Goal: Task Accomplishment & Management: Use online tool/utility

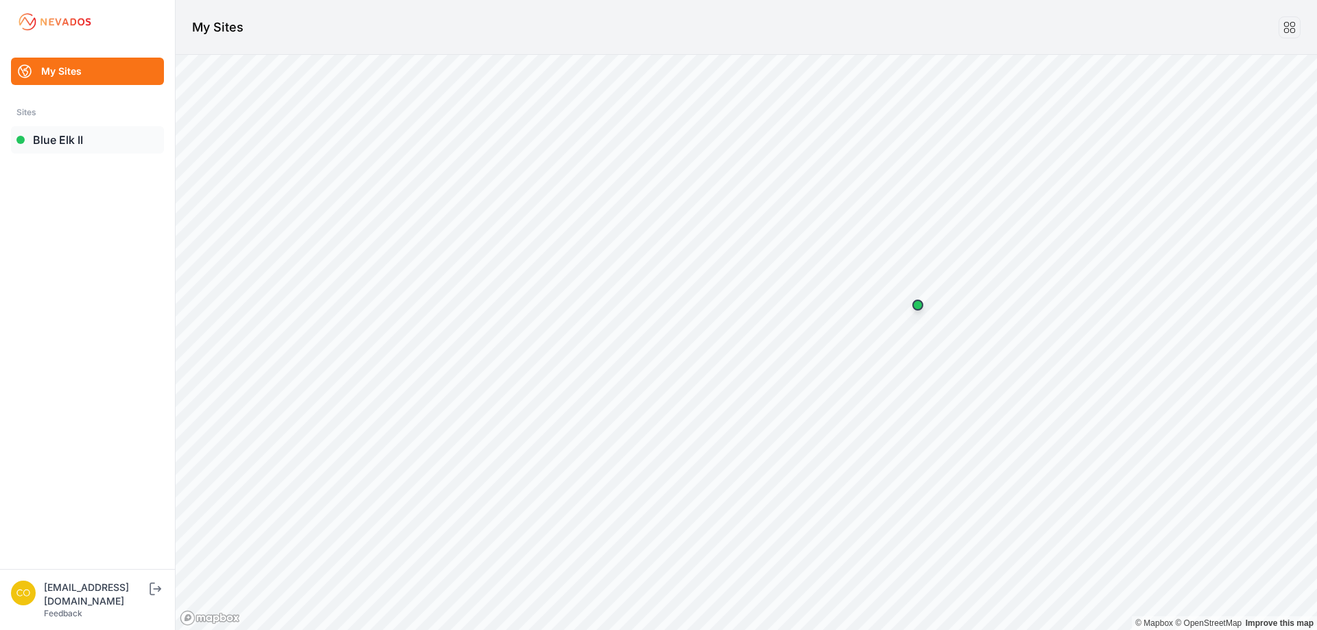
click at [65, 137] on link "Blue Elk II" at bounding box center [87, 139] width 153 height 27
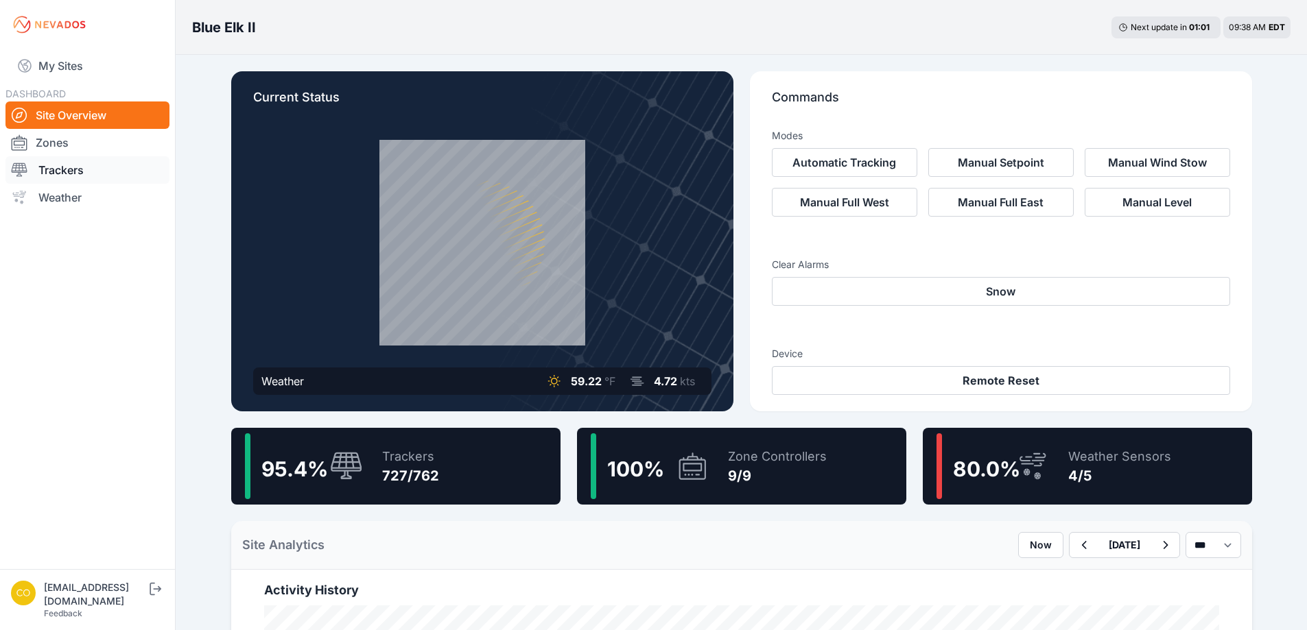
click at [104, 174] on link "Trackers" at bounding box center [87, 169] width 164 height 27
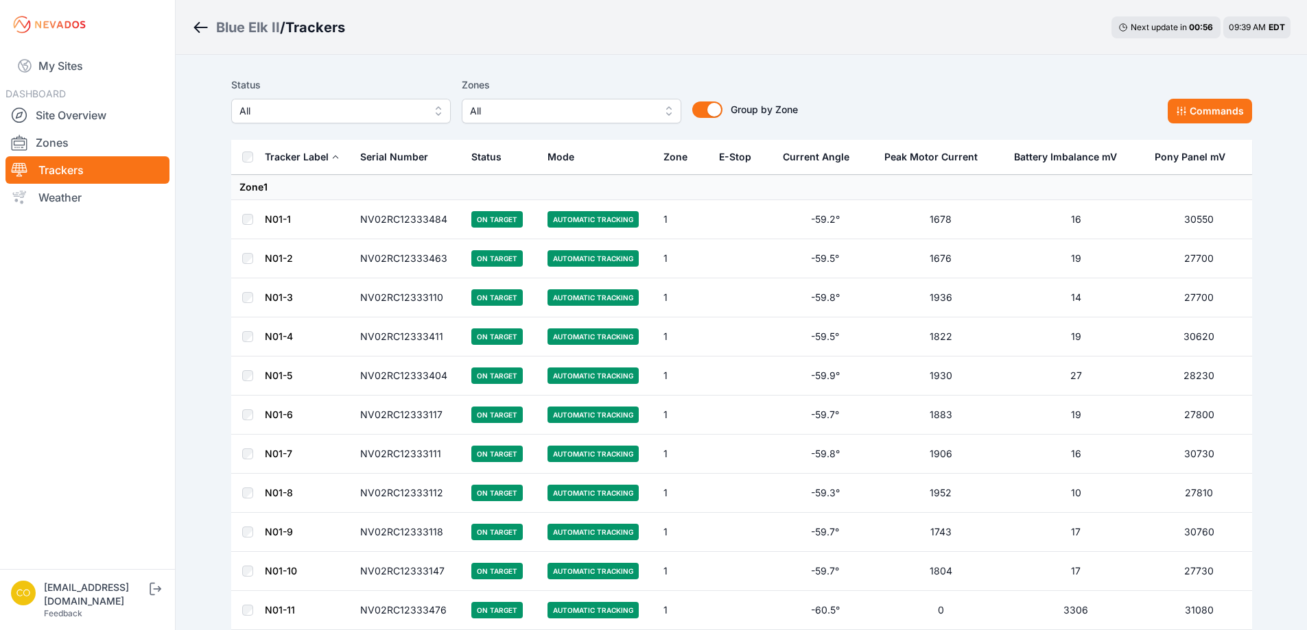
click at [528, 113] on span "All" at bounding box center [562, 111] width 184 height 16
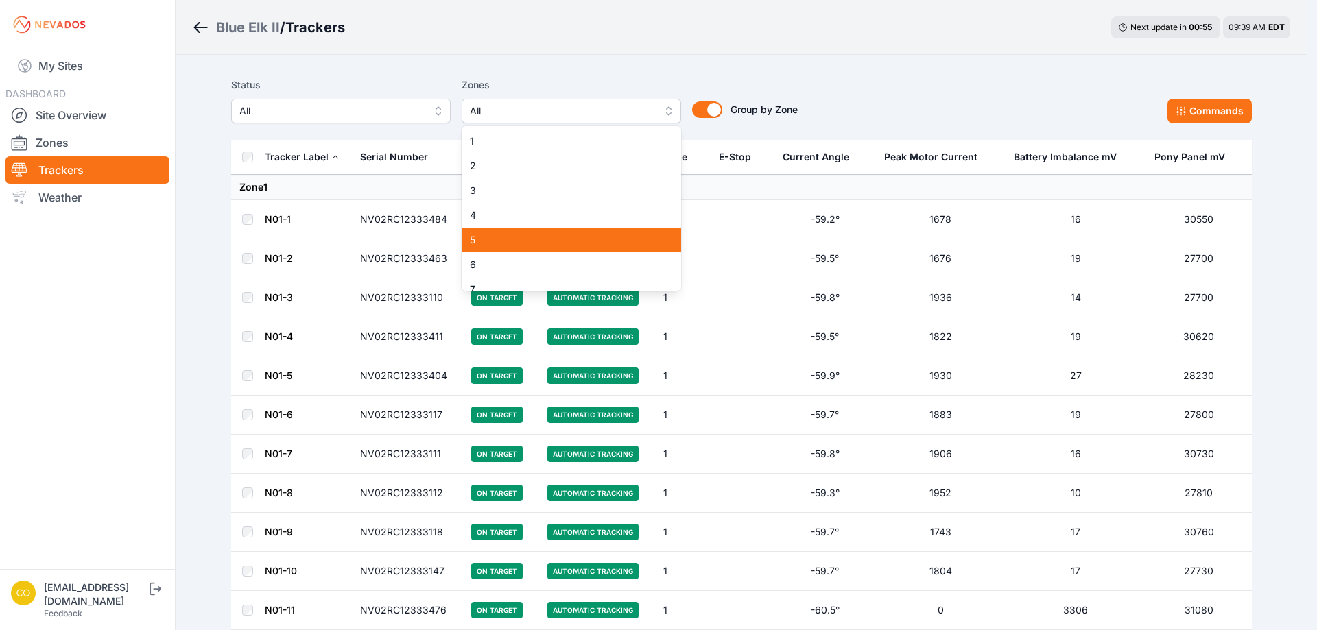
click at [493, 240] on span "5" at bounding box center [563, 240] width 187 height 14
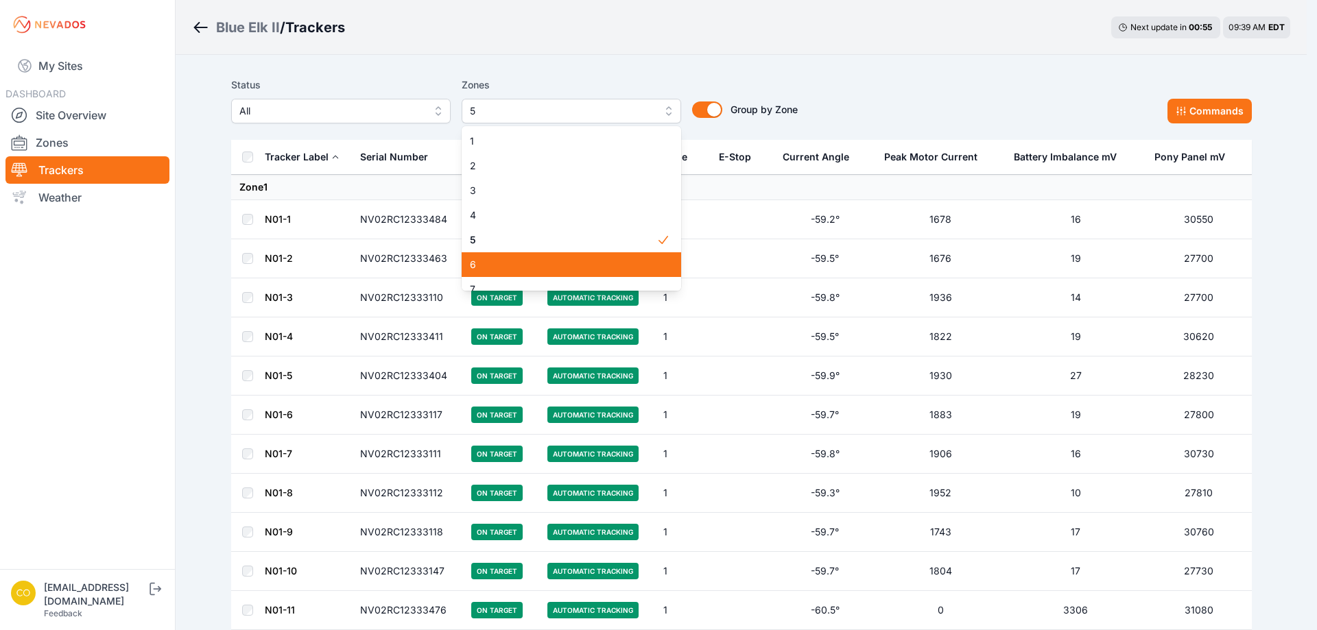
click at [497, 265] on span "6" at bounding box center [563, 265] width 187 height 14
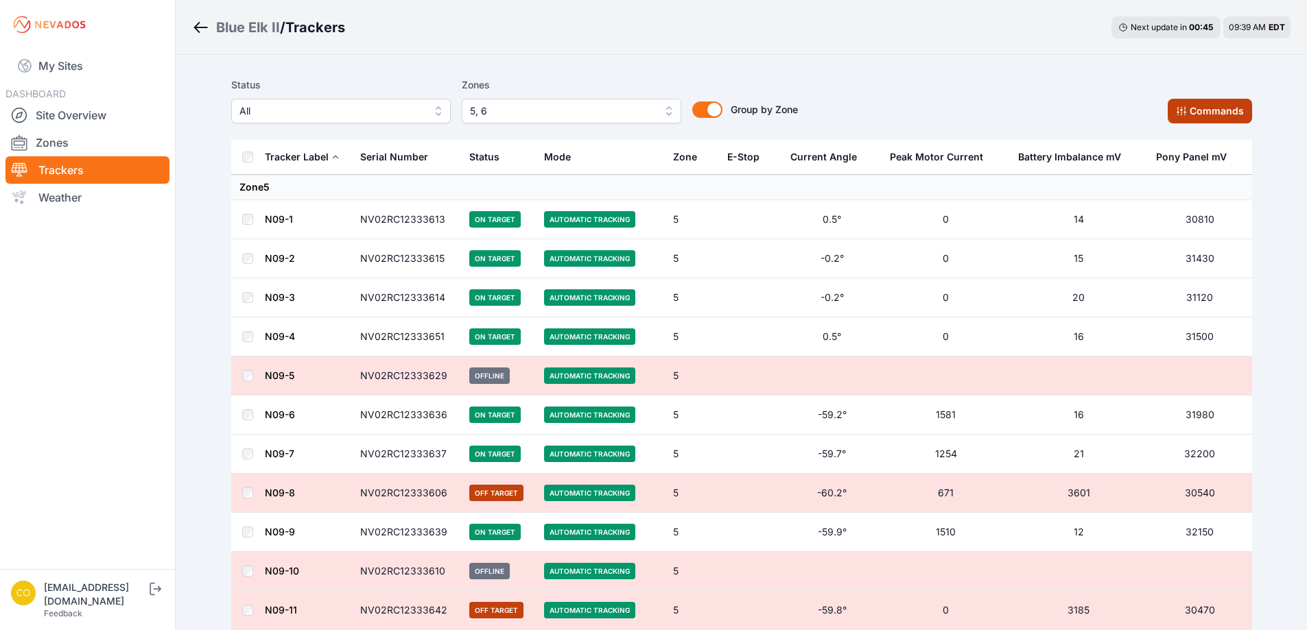
click at [1178, 104] on button "Commands" at bounding box center [1210, 111] width 84 height 25
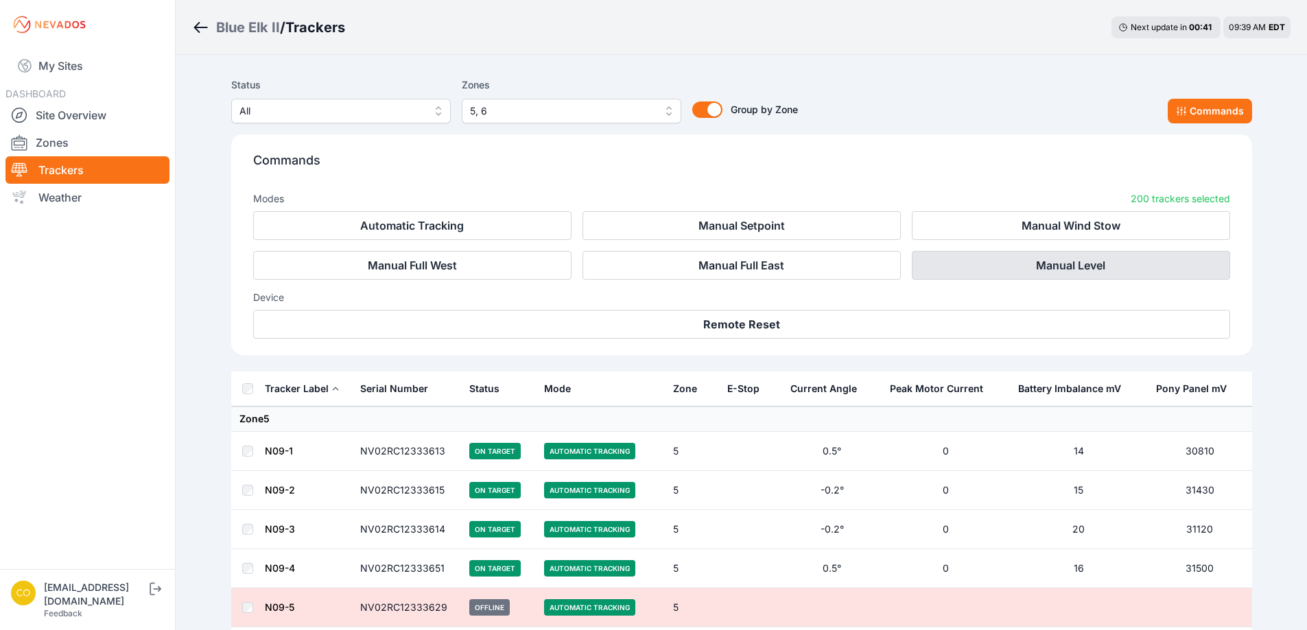
click at [1012, 269] on button "Manual Level" at bounding box center [1071, 265] width 318 height 29
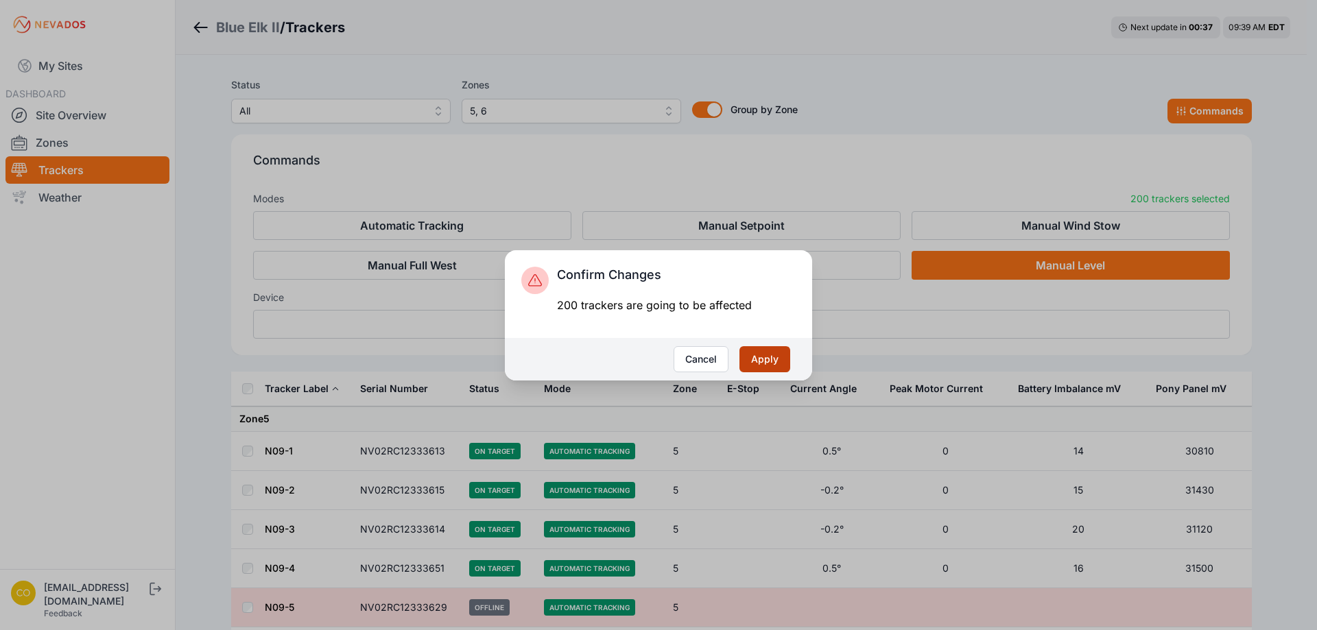
click at [774, 366] on button "Apply" at bounding box center [764, 359] width 51 height 26
